Goal: Information Seeking & Learning: Learn about a topic

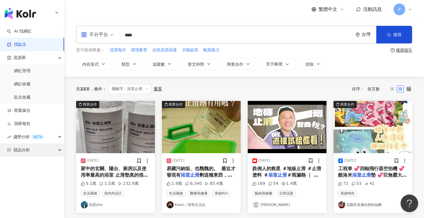
click at [19, 151] on span "競品分析" at bounding box center [21, 149] width 16 height 13
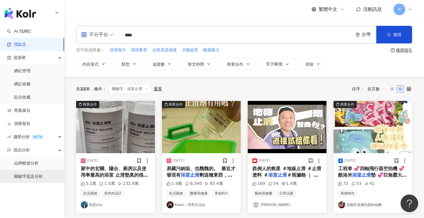
click at [29, 176] on link "關鍵字提及分析" at bounding box center [28, 176] width 29 height 6
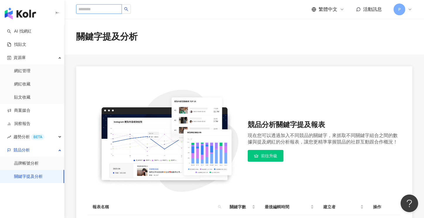
click at [106, 8] on input "search" at bounding box center [99, 8] width 46 height 9
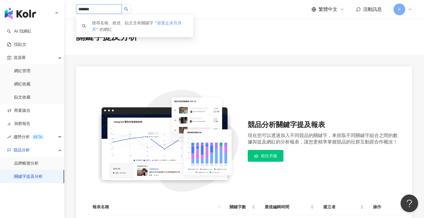
type input "****"
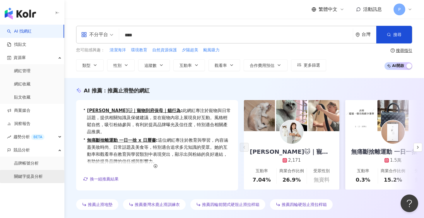
click at [16, 174] on link "關鍵字提及分析" at bounding box center [28, 176] width 29 height 6
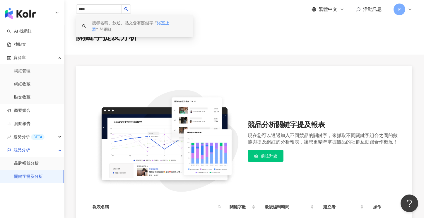
click at [149, 52] on div "關鍵字提及分析" at bounding box center [244, 37] width 360 height 36
click at [10, 47] on link "找貼文" at bounding box center [16, 45] width 19 height 6
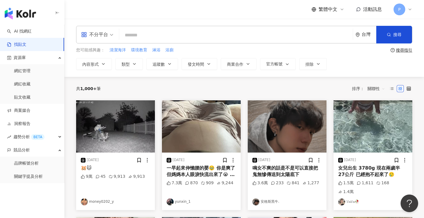
click at [147, 34] on input "search" at bounding box center [236, 35] width 229 height 13
click at [381, 89] on span "關聯性" at bounding box center [377, 88] width 18 height 9
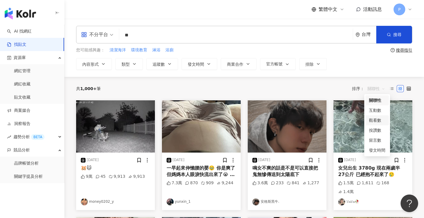
click at [375, 119] on div "觀看數" at bounding box center [377, 120] width 16 height 6
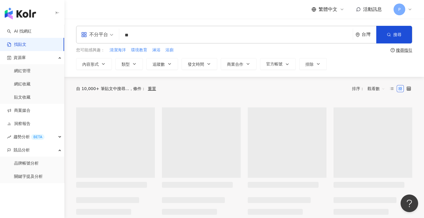
click at [382, 88] on span "觀看數" at bounding box center [377, 88] width 18 height 9
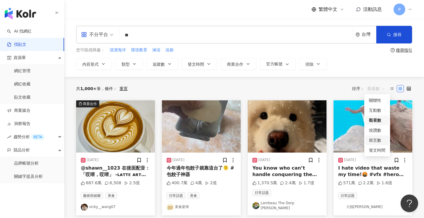
click at [375, 138] on div "留言數" at bounding box center [377, 140] width 16 height 6
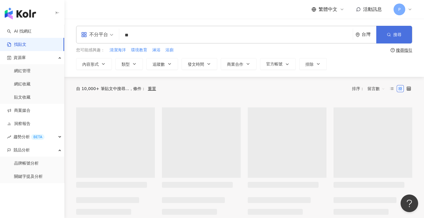
click at [394, 35] on span "搜尋" at bounding box center [398, 34] width 8 height 5
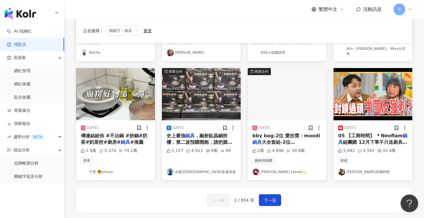
scroll to position [322, 0]
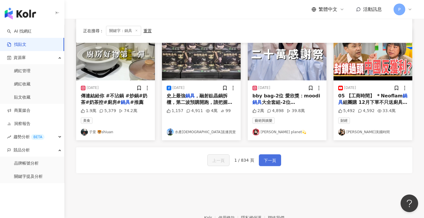
click at [274, 157] on span "下一頁" at bounding box center [270, 160] width 12 height 7
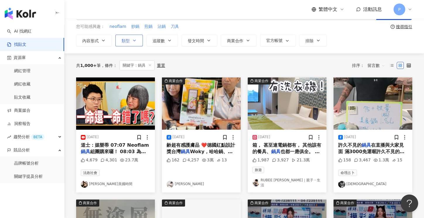
scroll to position [0, 0]
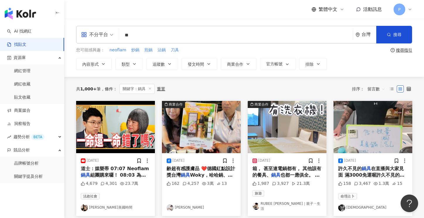
click at [145, 36] on input "**" at bounding box center [236, 35] width 229 height 13
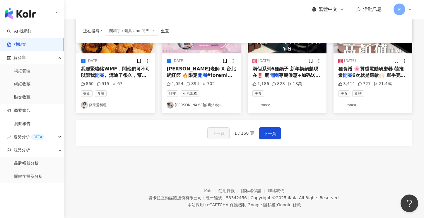
scroll to position [345, 0]
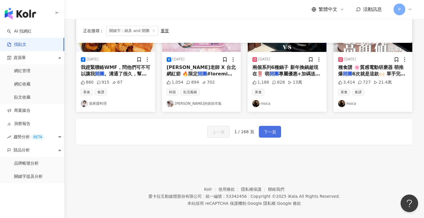
click at [267, 128] on span "下一頁" at bounding box center [270, 131] width 12 height 7
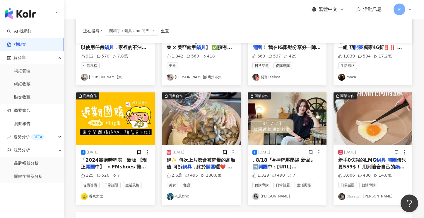
scroll to position [293, 0]
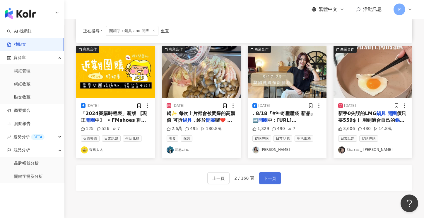
click at [265, 175] on span "下一頁" at bounding box center [270, 178] width 12 height 7
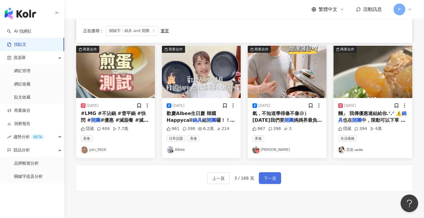
click at [267, 177] on span "下一頁" at bounding box center [270, 178] width 12 height 7
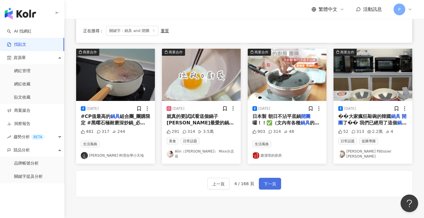
click at [268, 180] on span "下一頁" at bounding box center [270, 183] width 12 height 7
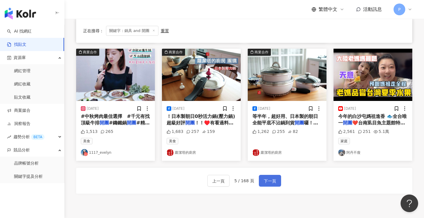
click at [265, 177] on span "下一頁" at bounding box center [270, 180] width 12 height 7
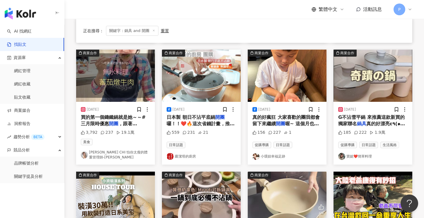
scroll to position [264, 0]
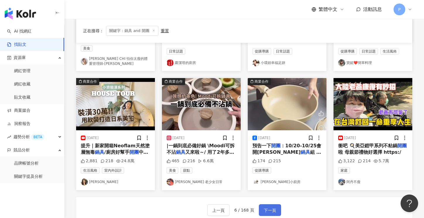
click at [269, 207] on span "下一頁" at bounding box center [270, 210] width 12 height 7
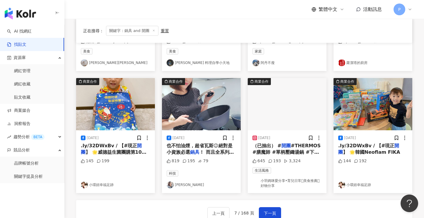
scroll to position [350, 0]
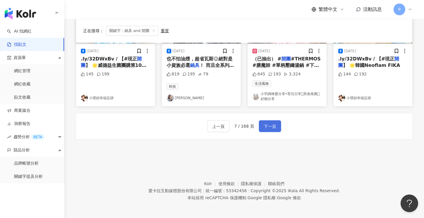
click at [266, 124] on span "下一頁" at bounding box center [270, 126] width 12 height 7
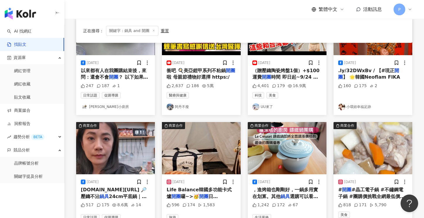
scroll to position [293, 0]
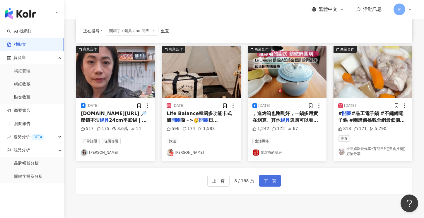
click at [271, 176] on button "下一頁" at bounding box center [270, 181] width 22 height 12
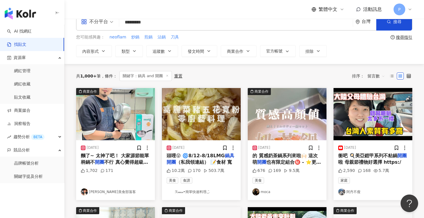
scroll to position [0, 0]
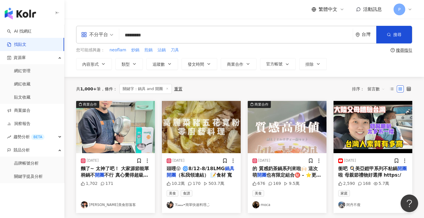
click at [168, 34] on input "*********" at bounding box center [236, 35] width 229 height 13
click at [390, 33] on icon "button" at bounding box center [389, 35] width 4 height 4
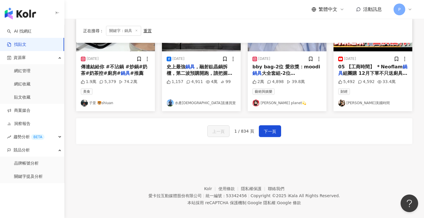
scroll to position [352, 0]
click at [275, 127] on span "下一頁" at bounding box center [270, 130] width 12 height 7
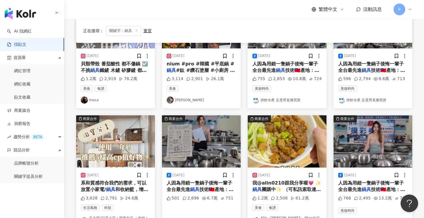
scroll to position [293, 0]
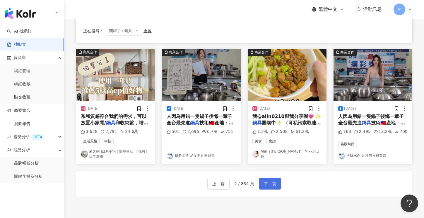
click at [269, 180] on span "下一頁" at bounding box center [270, 183] width 12 height 7
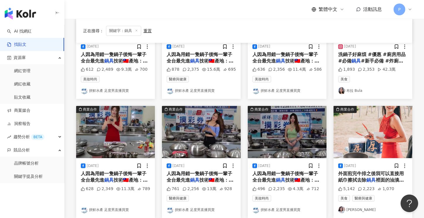
scroll to position [0, 0]
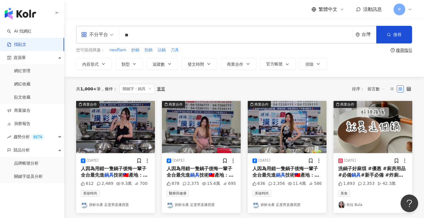
click at [160, 33] on input "**" at bounding box center [236, 35] width 229 height 13
click at [148, 51] on span "煎鍋" at bounding box center [148, 50] width 8 height 6
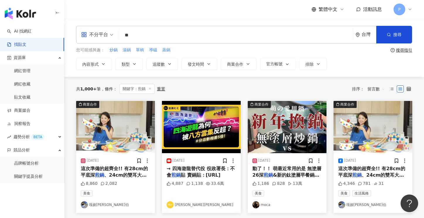
click at [147, 36] on input "**" at bounding box center [236, 35] width 229 height 13
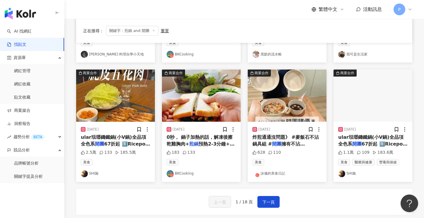
scroll to position [345, 0]
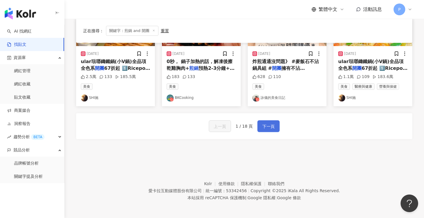
click at [270, 126] on span "下一頁" at bounding box center [269, 126] width 12 height 7
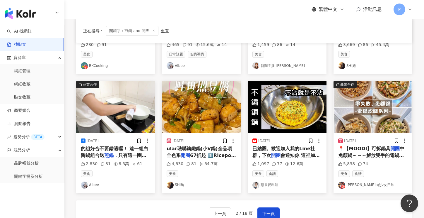
scroll to position [257, 0]
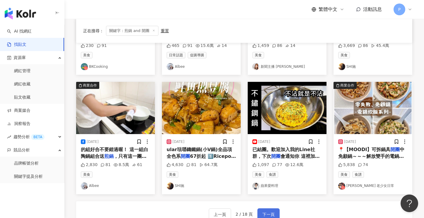
click at [268, 212] on span "下一頁" at bounding box center [269, 214] width 12 height 7
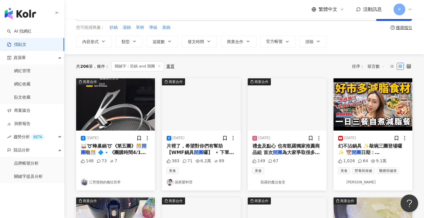
scroll to position [0, 0]
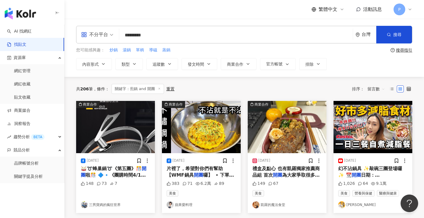
click at [168, 34] on input "*********" at bounding box center [236, 35] width 229 height 13
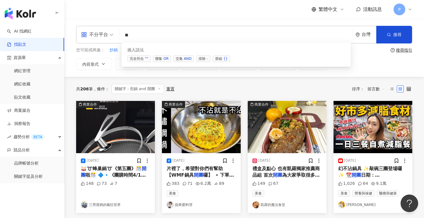
type input "*"
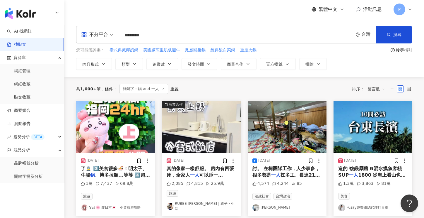
click at [129, 37] on input "********" at bounding box center [236, 35] width 229 height 13
click at [125, 35] on input "********" at bounding box center [236, 35] width 229 height 13
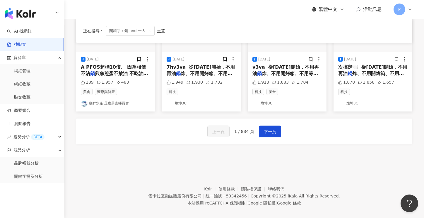
scroll to position [345, 0]
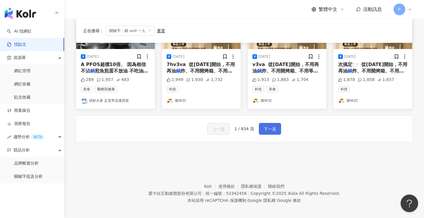
click at [270, 125] on span "下一頁" at bounding box center [270, 128] width 12 height 7
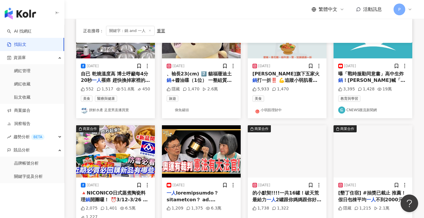
scroll to position [293, 0]
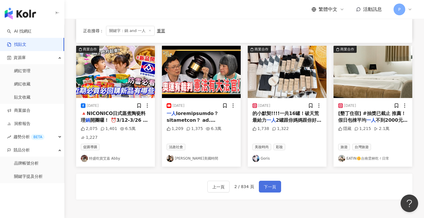
click at [272, 183] on span "下一頁" at bounding box center [270, 186] width 12 height 7
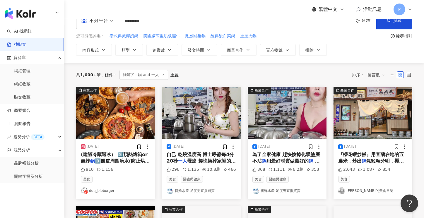
scroll to position [0, 0]
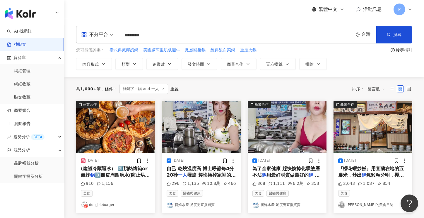
click at [156, 34] on input "********" at bounding box center [236, 35] width 229 height 13
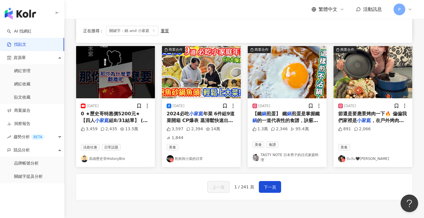
scroll to position [293, 0]
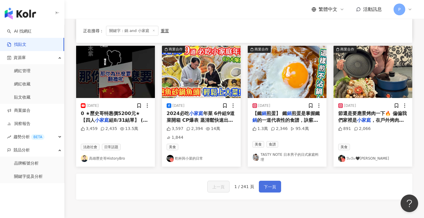
click at [267, 183] on span "下一頁" at bounding box center [270, 186] width 12 height 7
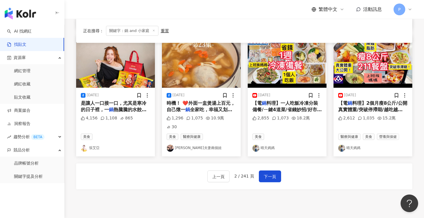
scroll to position [325, 0]
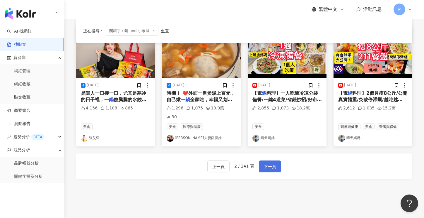
click at [266, 163] on span "下一頁" at bounding box center [270, 166] width 12 height 7
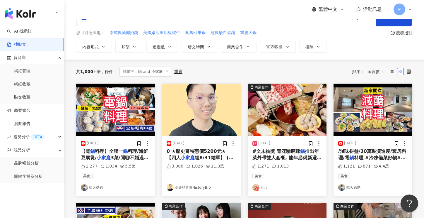
scroll to position [0, 0]
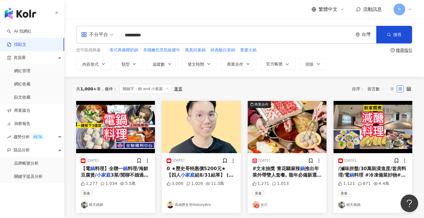
click at [158, 35] on input "*********" at bounding box center [236, 35] width 229 height 13
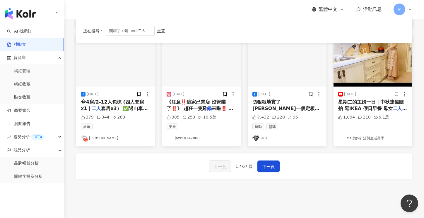
scroll to position [348, 0]
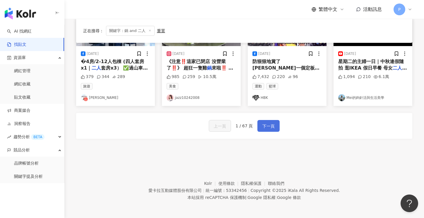
click at [269, 124] on span "下一頁" at bounding box center [269, 125] width 12 height 7
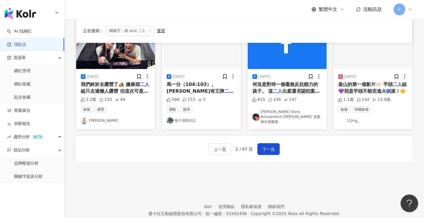
scroll to position [322, 0]
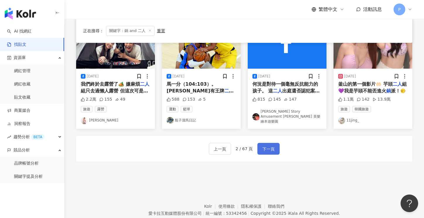
click at [270, 149] on span "下一頁" at bounding box center [269, 148] width 12 height 7
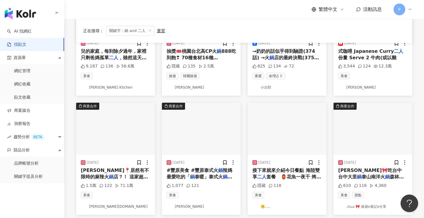
scroll to position [0, 0]
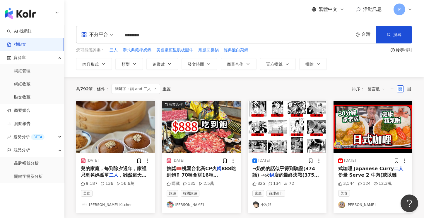
click at [155, 36] on input "********" at bounding box center [236, 35] width 229 height 13
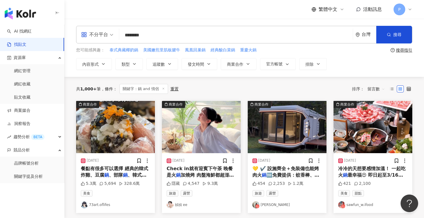
click at [155, 31] on input "********" at bounding box center [236, 35] width 229 height 13
type input "*"
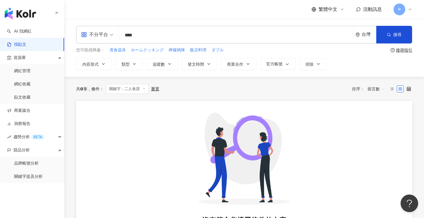
click at [130, 35] on input "****" at bounding box center [236, 35] width 229 height 13
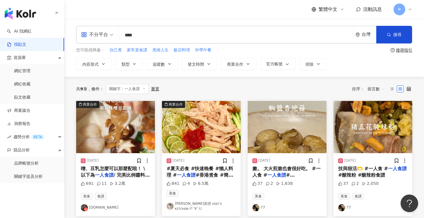
click at [163, 38] on input "****" at bounding box center [236, 35] width 229 height 13
type input "*"
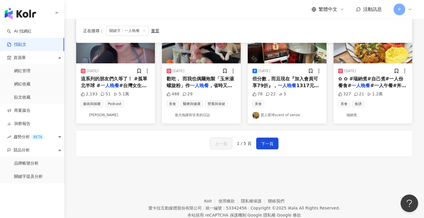
scroll to position [345, 0]
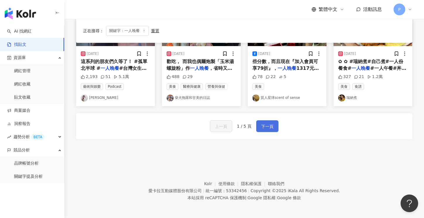
click at [266, 126] on span "下一頁" at bounding box center [267, 126] width 12 height 7
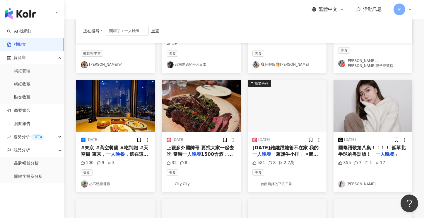
scroll to position [0, 0]
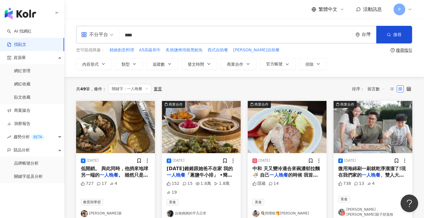
click at [156, 34] on input "****" at bounding box center [236, 35] width 229 height 13
type input "*"
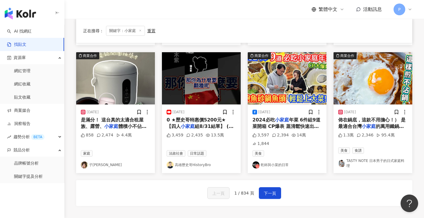
scroll to position [345, 0]
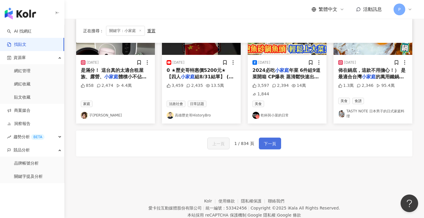
click at [269, 140] on span "下一頁" at bounding box center [270, 143] width 12 height 7
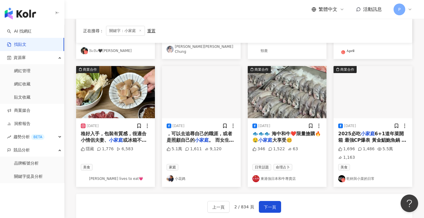
scroll to position [316, 0]
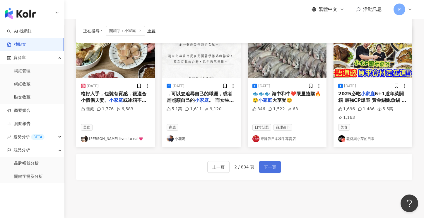
click at [267, 164] on span "下一頁" at bounding box center [270, 167] width 12 height 7
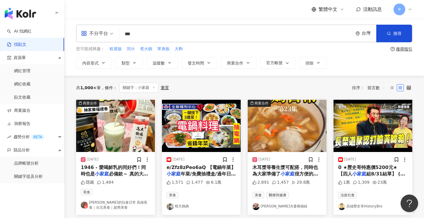
scroll to position [0, 0]
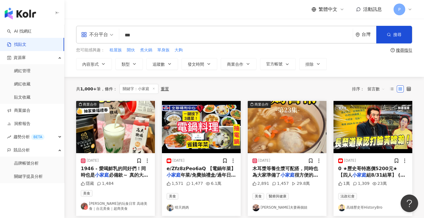
click at [147, 36] on input "***" at bounding box center [236, 35] width 229 height 13
type input "**********"
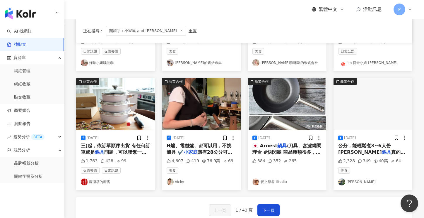
scroll to position [348, 0]
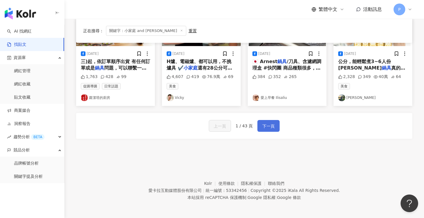
click at [268, 123] on span "下一頁" at bounding box center [269, 125] width 12 height 7
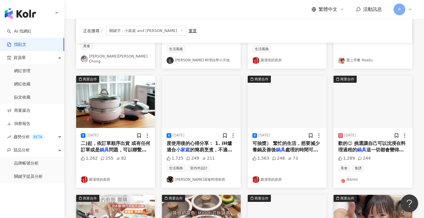
scroll to position [319, 0]
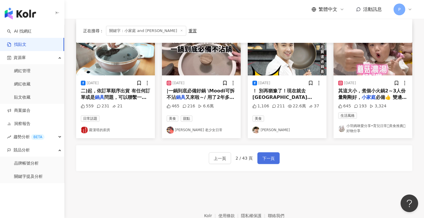
click at [266, 155] on span "下一頁" at bounding box center [269, 158] width 12 height 7
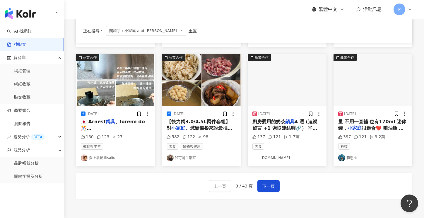
scroll to position [322, 0]
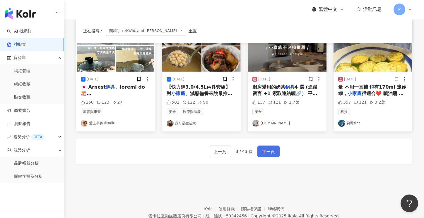
click at [265, 151] on span "下一頁" at bounding box center [269, 151] width 12 height 7
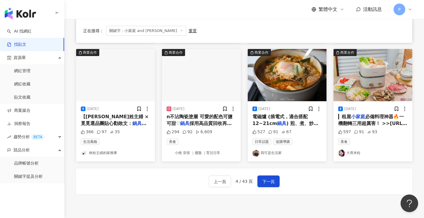
scroll to position [293, 0]
